Goal: Task Accomplishment & Management: Manage account settings

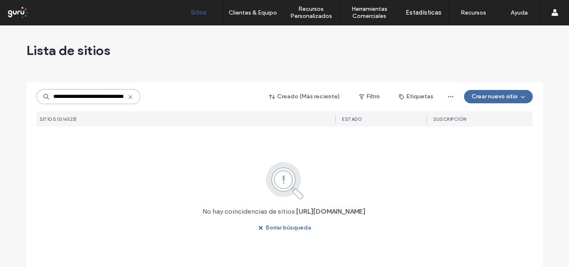
scroll to position [0, 23]
drag, startPoint x: 120, startPoint y: 91, endPoint x: 184, endPoint y: 90, distance: 63.8
click at [184, 90] on div "**********" at bounding box center [284, 97] width 497 height 16
type input "*"
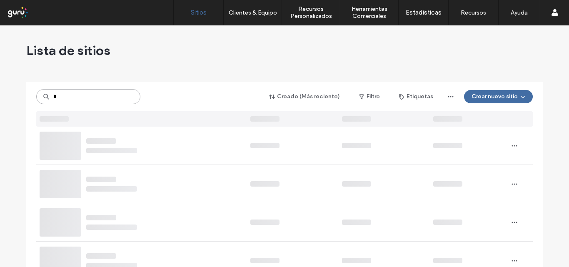
paste input "**********"
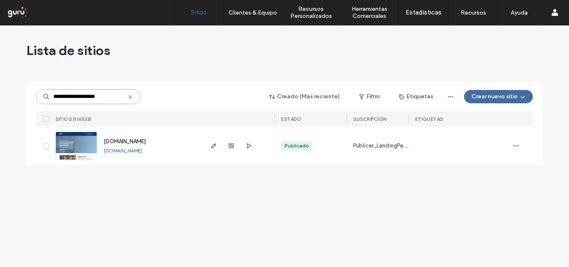
type input "**********"
click at [85, 148] on img at bounding box center [76, 160] width 41 height 57
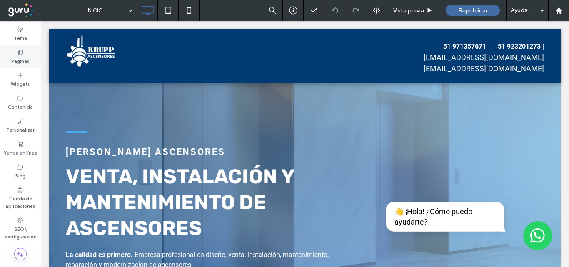
click at [20, 55] on icon at bounding box center [20, 52] width 7 height 7
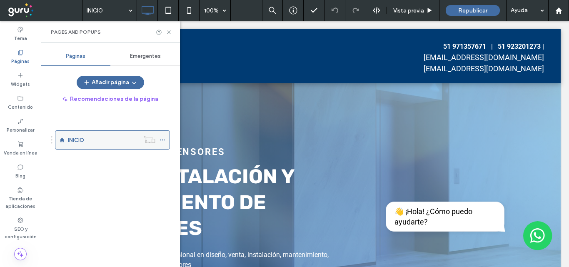
click at [78, 140] on label "INICIO" at bounding box center [76, 140] width 16 height 15
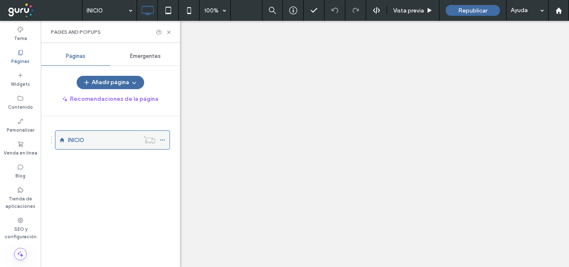
click at [162, 140] on icon at bounding box center [163, 140] width 6 height 6
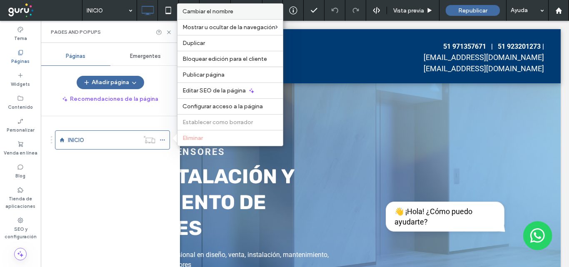
click at [232, 15] on span "Cambiar el nombre" at bounding box center [208, 11] width 51 height 7
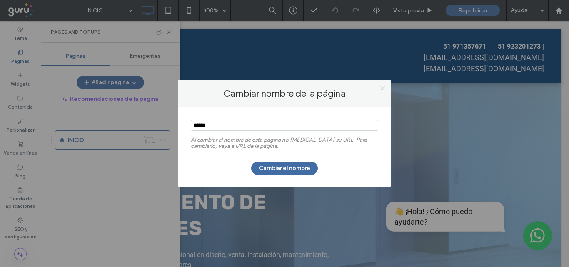
click at [384, 88] on icon at bounding box center [383, 88] width 6 height 6
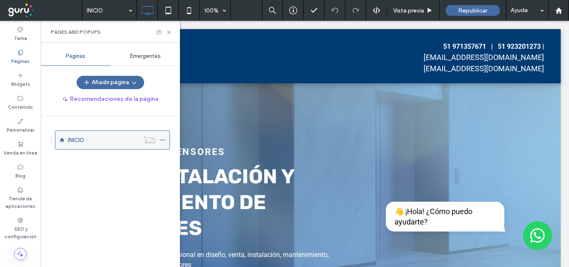
click at [162, 139] on icon at bounding box center [163, 140] width 6 height 6
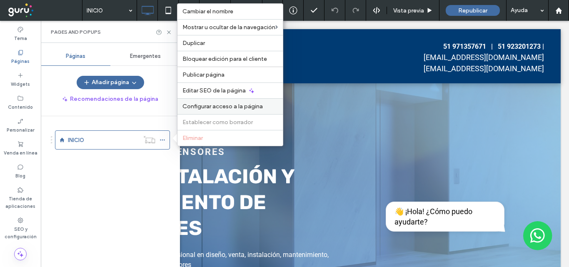
click at [219, 110] on div "Configurar acceso a la página" at bounding box center [230, 106] width 105 height 16
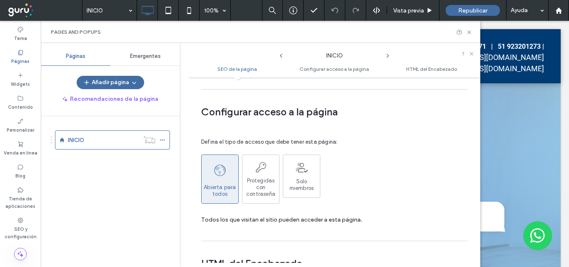
scroll to position [636, 0]
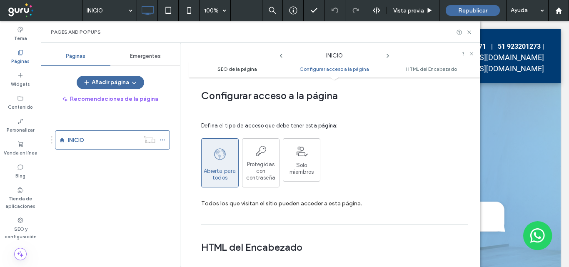
click at [230, 67] on span "SEO de la página" at bounding box center [238, 69] width 40 height 6
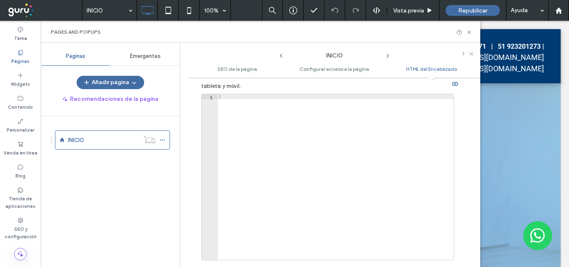
scroll to position [820, 0]
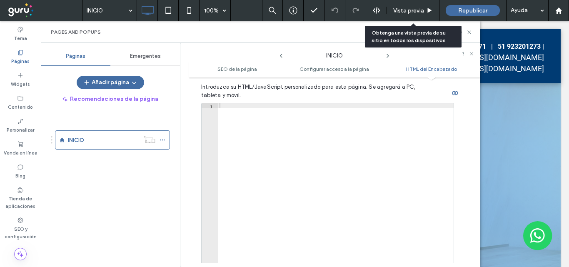
click at [416, 10] on span "Vista previa" at bounding box center [408, 10] width 31 height 7
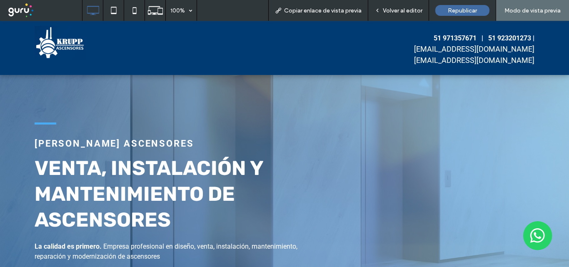
click at [533, 13] on span "Modo de vista previa" at bounding box center [533, 10] width 56 height 7
click at [395, 13] on span "Volver al editor" at bounding box center [403, 10] width 40 height 7
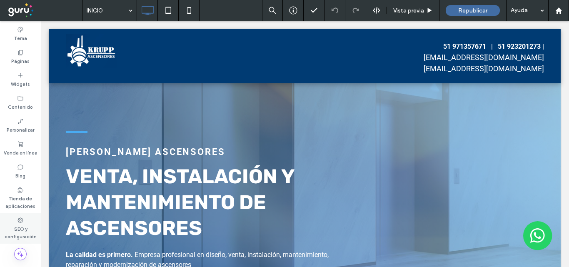
click at [28, 230] on label "SEO y configuración" at bounding box center [20, 232] width 41 height 17
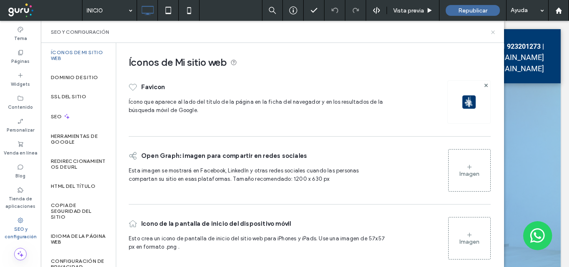
click at [494, 31] on icon at bounding box center [493, 32] width 6 height 6
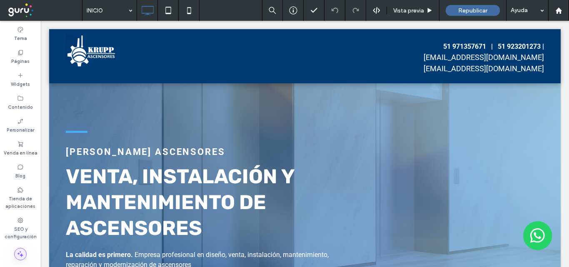
click at [22, 253] on icon at bounding box center [20, 254] width 8 height 8
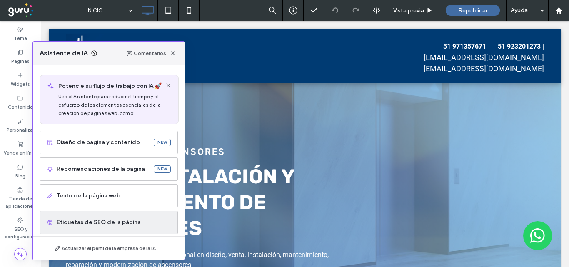
click at [118, 228] on div "Etiquetas de SEO de la página" at bounding box center [109, 222] width 138 height 23
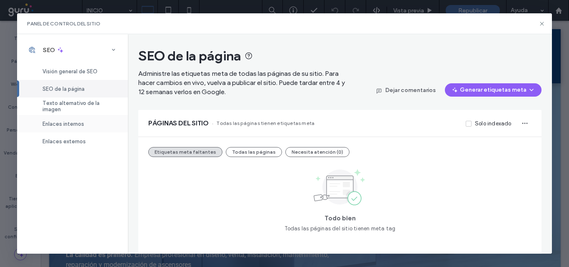
click at [71, 125] on span "Enlaces internos" at bounding box center [64, 124] width 42 height 6
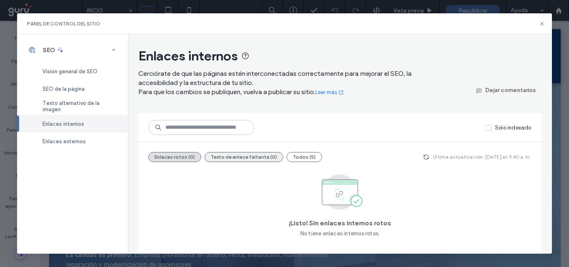
scroll to position [1, 0]
click at [305, 155] on button "Todos (5)" at bounding box center [304, 156] width 35 height 10
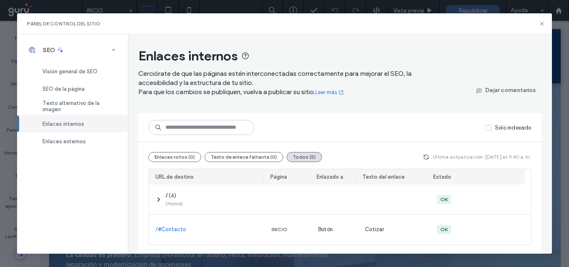
scroll to position [1, 0]
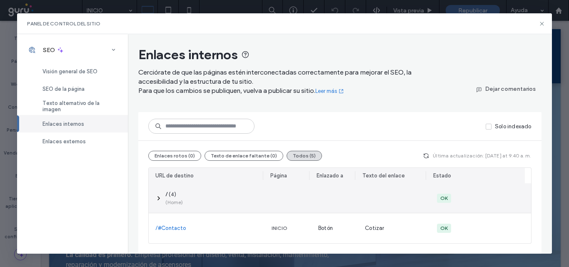
click at [321, 190] on div at bounding box center [335, 198] width 47 height 30
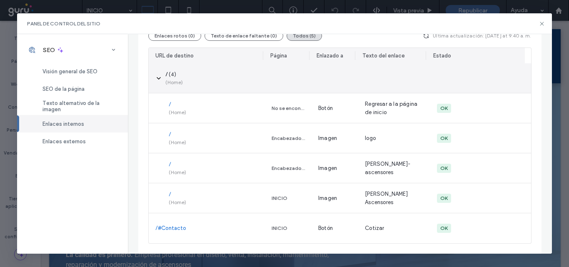
scroll to position [80, 0]
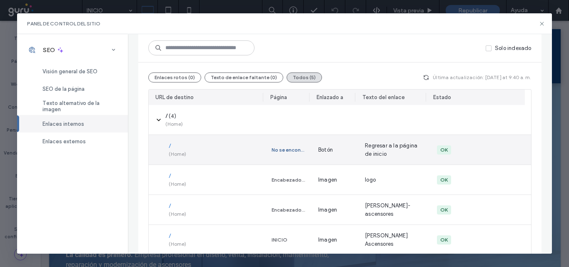
click at [283, 151] on div "No se encontró la página" at bounding box center [288, 150] width 33 height 8
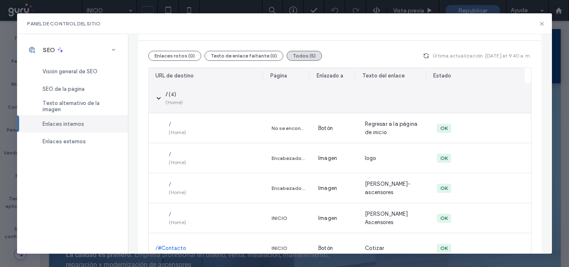
scroll to position [121, 0]
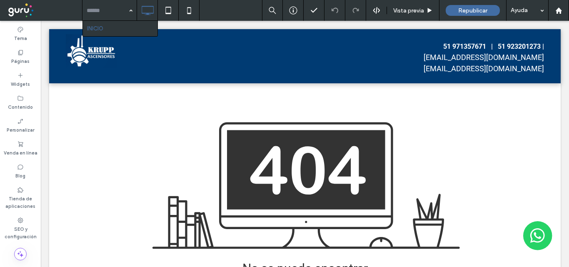
click at [130, 10] on div "INICIO" at bounding box center [110, 10] width 54 height 21
click at [132, 9] on div "INICIO" at bounding box center [110, 10] width 54 height 21
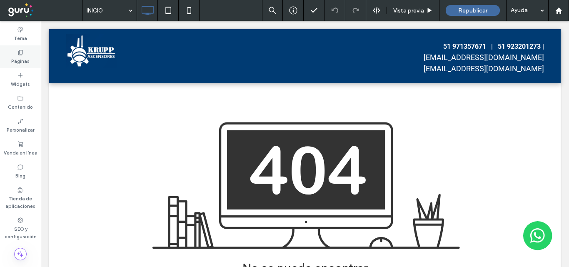
click at [17, 53] on div "Páginas" at bounding box center [20, 56] width 41 height 23
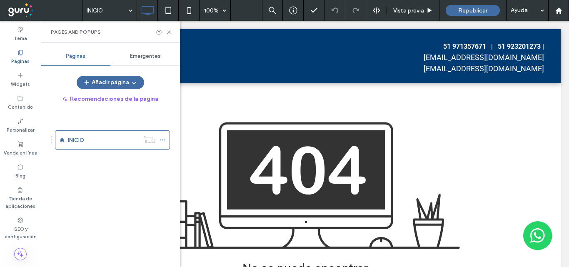
click at [152, 51] on div "Emergentes" at bounding box center [145, 56] width 70 height 18
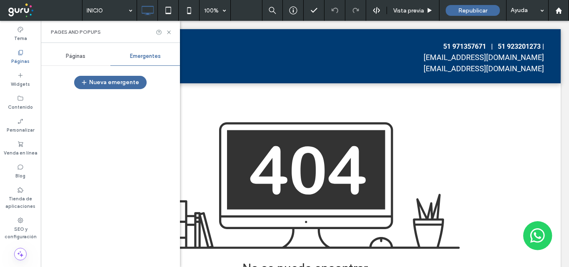
click at [67, 52] on div "Páginas" at bounding box center [76, 56] width 70 height 18
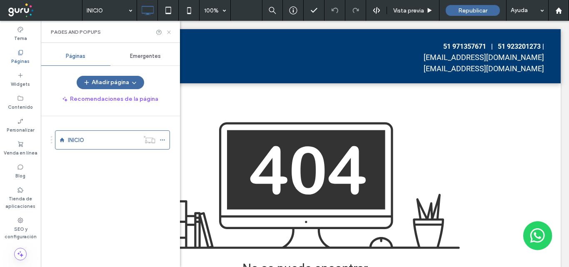
drag, startPoint x: 167, startPoint y: 31, endPoint x: 126, endPoint y: 10, distance: 46.0
click at [167, 31] on icon at bounding box center [169, 32] width 6 height 6
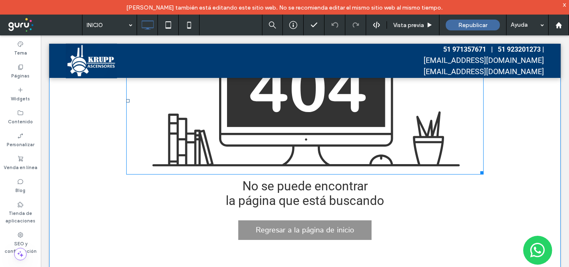
scroll to position [83, 0]
